Goal: Communication & Community: Answer question/provide support

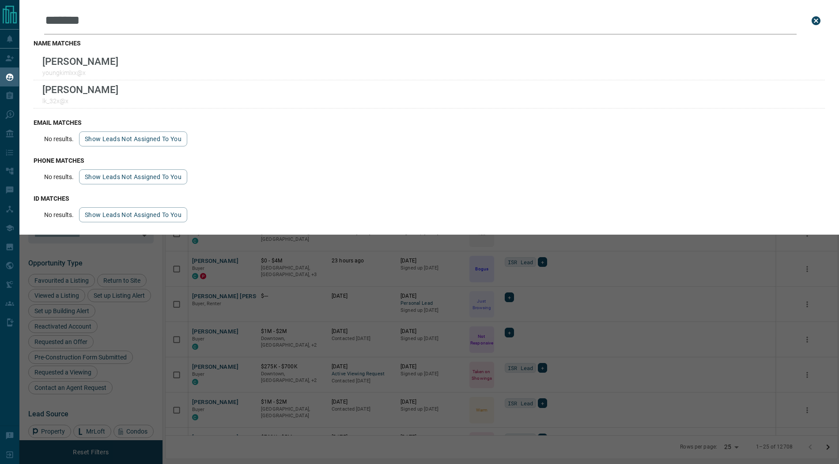
scroll to position [386, 672]
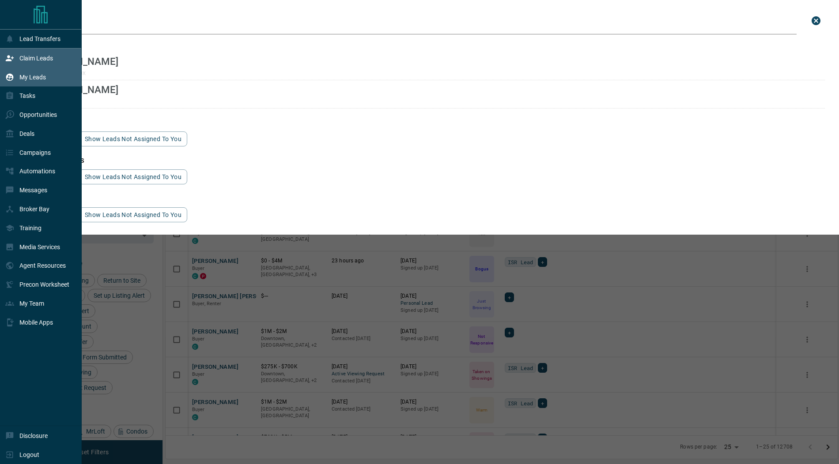
click at [12, 55] on icon at bounding box center [9, 58] width 9 height 9
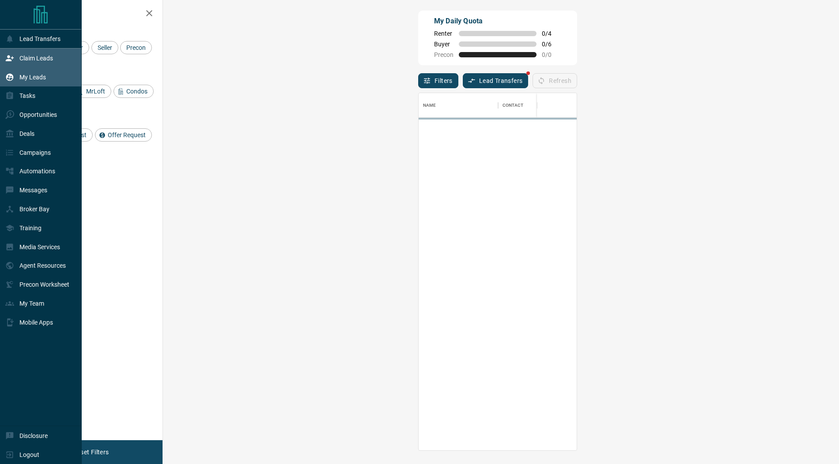
scroll to position [358, 657]
click at [41, 71] on div "My Leads" at bounding box center [25, 77] width 41 height 15
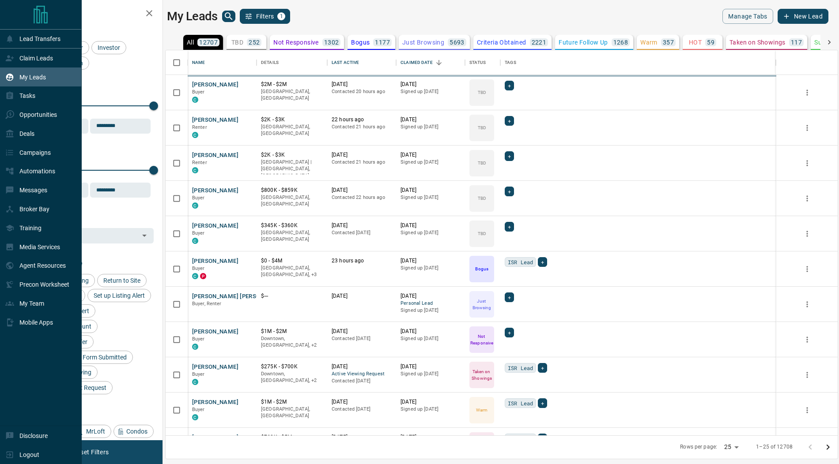
scroll to position [386, 672]
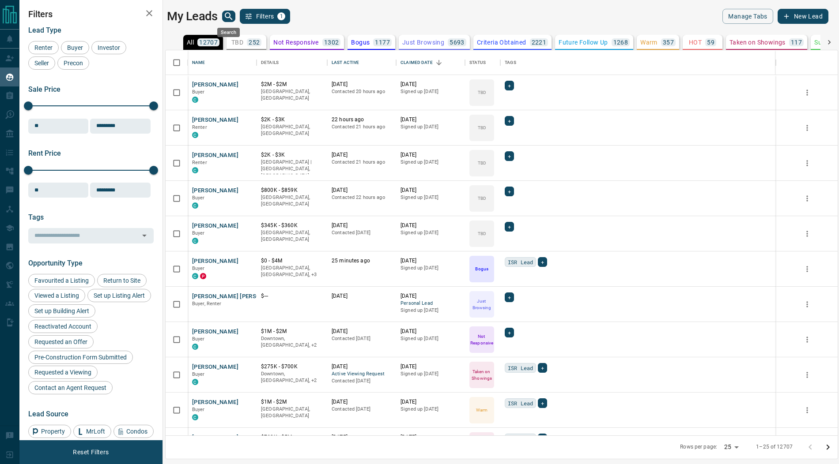
click at [227, 17] on icon "search button" at bounding box center [229, 16] width 8 height 8
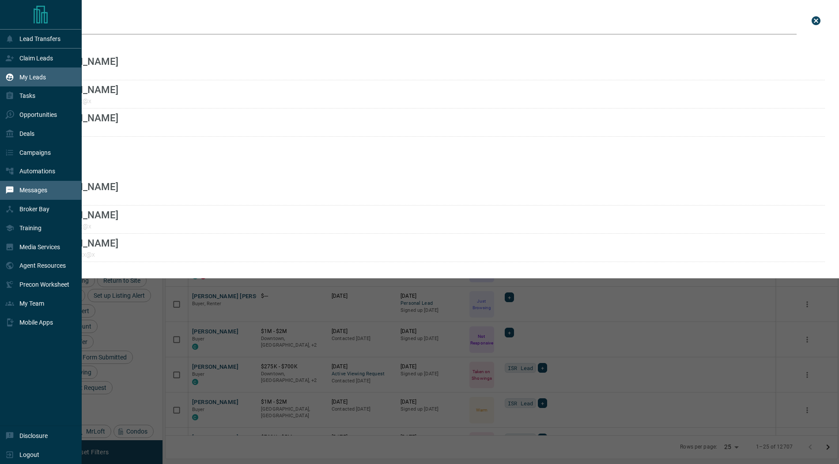
type input "*****"
click at [32, 193] on p "Messages" at bounding box center [33, 190] width 28 height 7
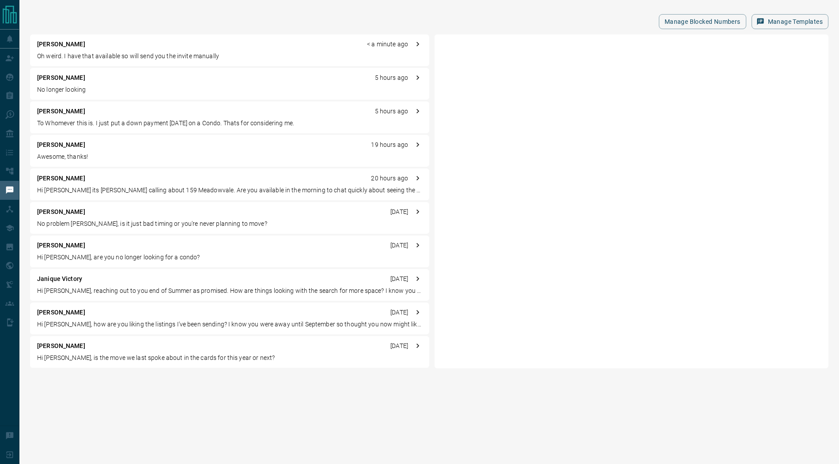
click at [113, 49] on div "[PERSON_NAME] < a minute ago Oh weird. I have that available so will send you t…" at bounding box center [229, 50] width 399 height 32
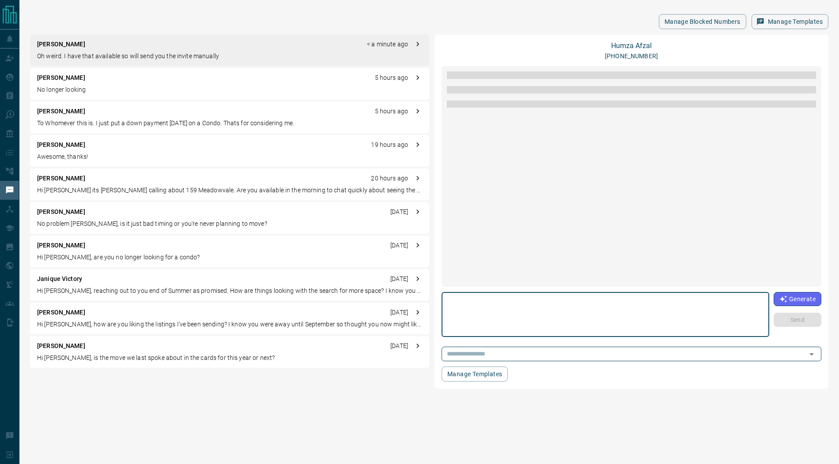
scroll to position [66, 0]
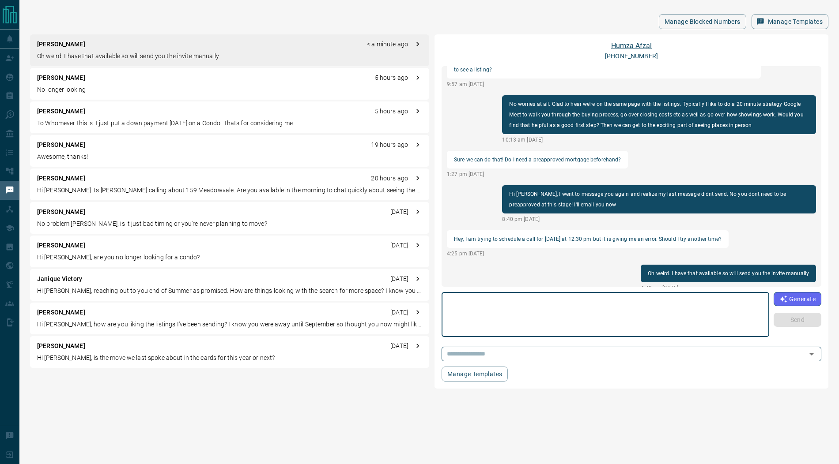
click at [626, 45] on link "[PERSON_NAME]" at bounding box center [631, 46] width 41 height 8
